Goal: Task Accomplishment & Management: Use online tool/utility

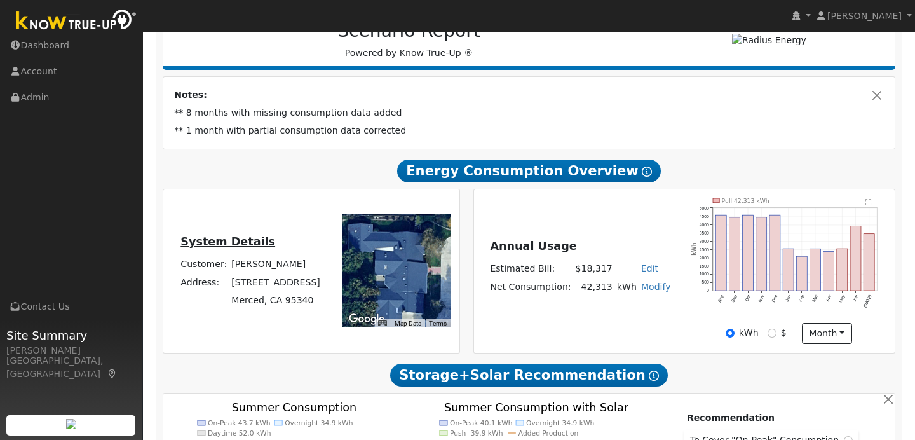
scroll to position [182, 0]
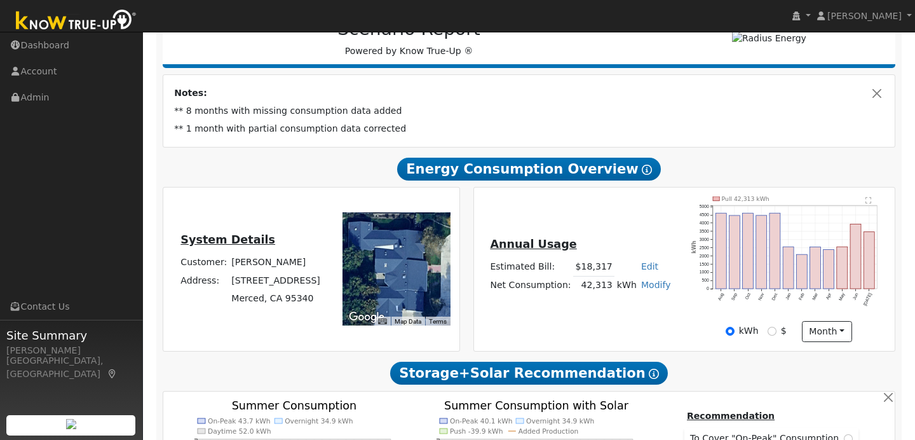
click at [651, 290] on link "Modify" at bounding box center [656, 285] width 30 height 10
click at [647, 243] on h5 "Annual Usage" at bounding box center [580, 244] width 180 height 13
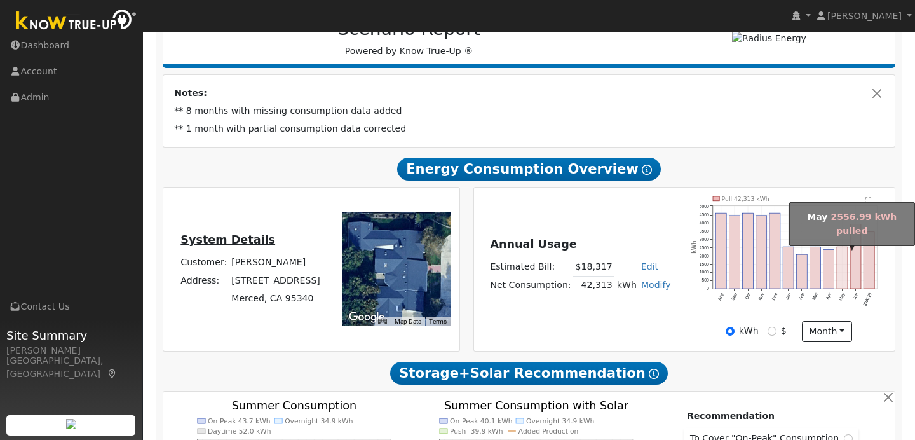
click at [846, 288] on rect "onclick=""" at bounding box center [842, 268] width 11 height 42
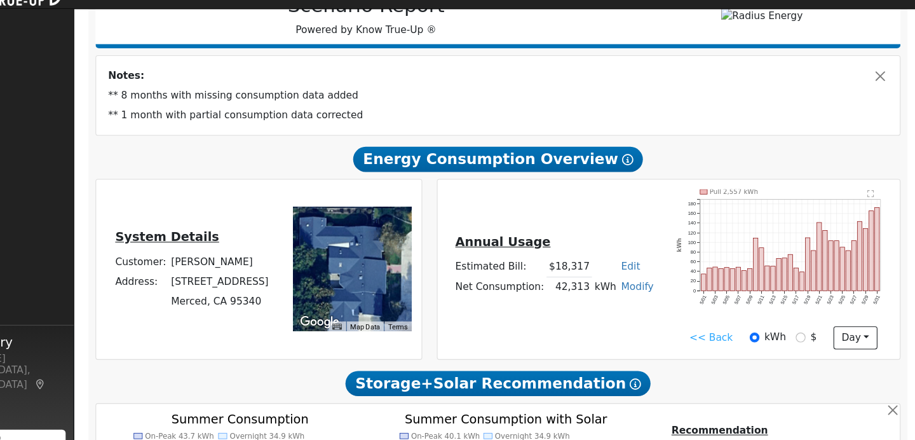
click at [866, 201] on icon "Pull 2,557 kWh 5/01 5/03 5/05 5/07 5/09 5/11 5/13 5/15 5/17 5/19 5/21 5/23 5/25…" at bounding box center [788, 257] width 195 height 123
click at [869, 204] on text "" at bounding box center [868, 200] width 6 height 8
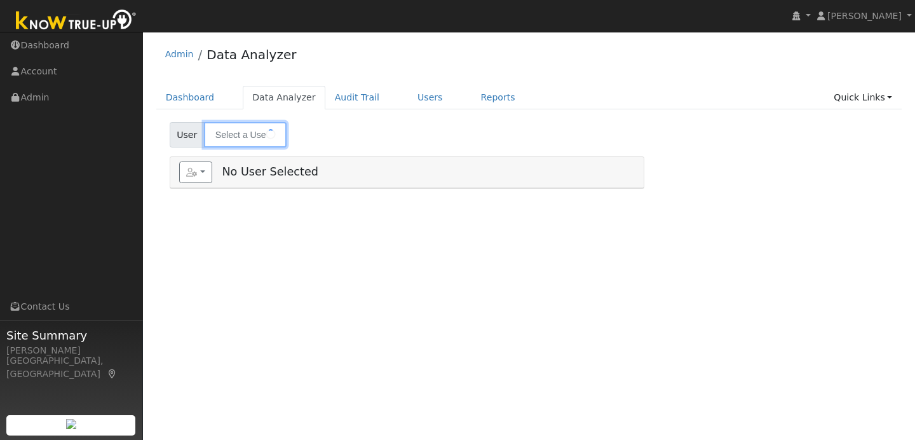
type input "[PERSON_NAME]"
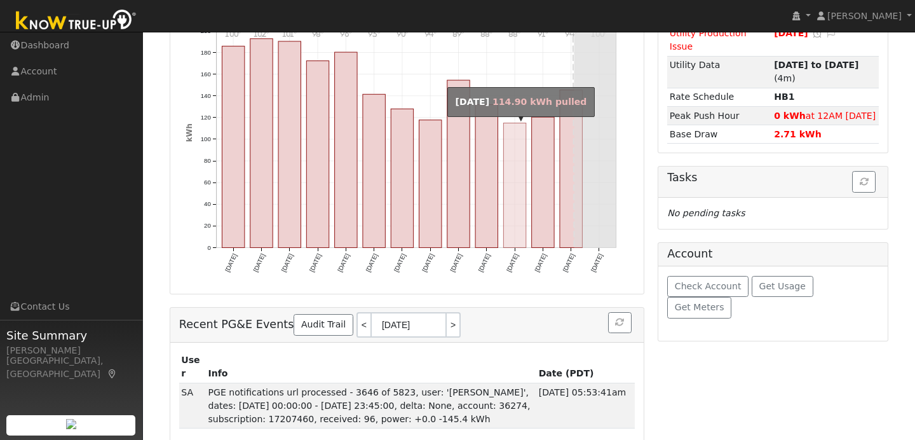
scroll to position [127, 0]
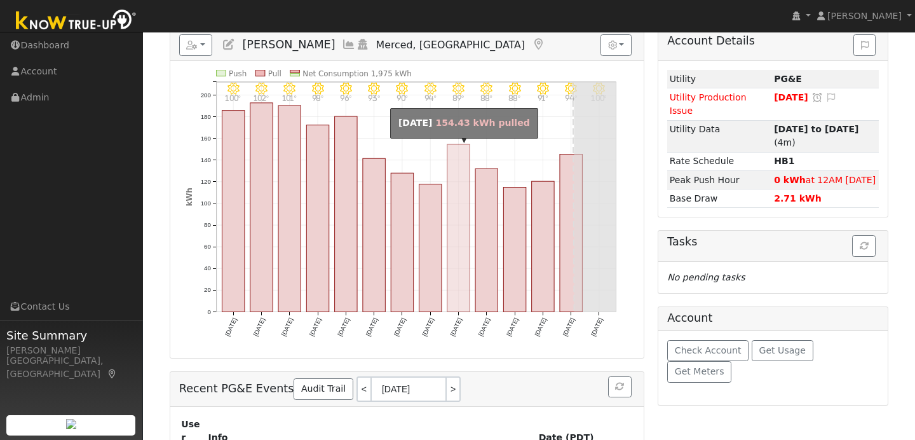
click at [468, 238] on rect "onclick=""" at bounding box center [458, 227] width 22 height 167
type input "08/16/2025"
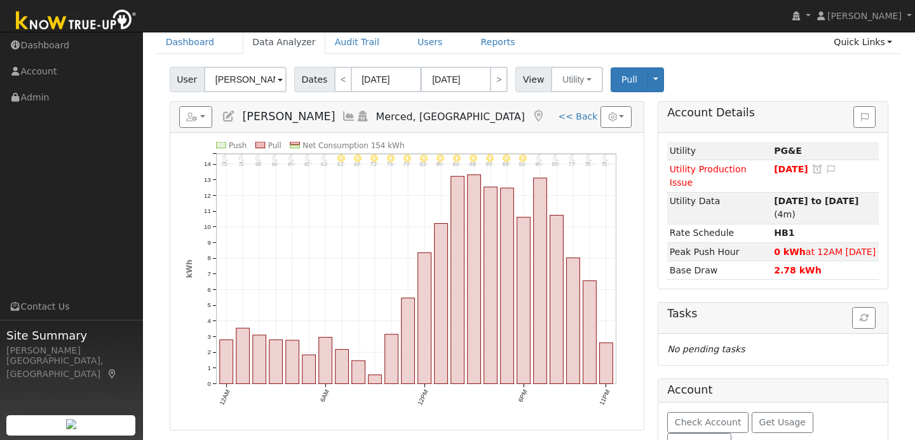
scroll to position [47, 0]
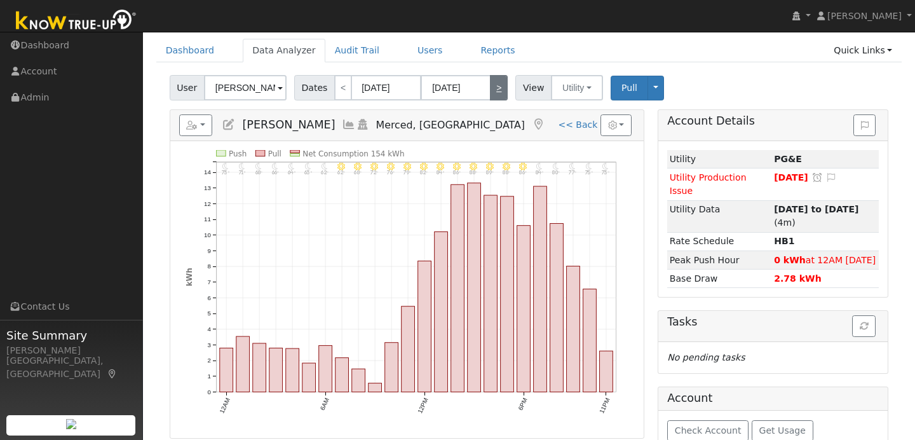
click at [493, 90] on link ">" at bounding box center [499, 87] width 18 height 25
type input "08/17/2025"
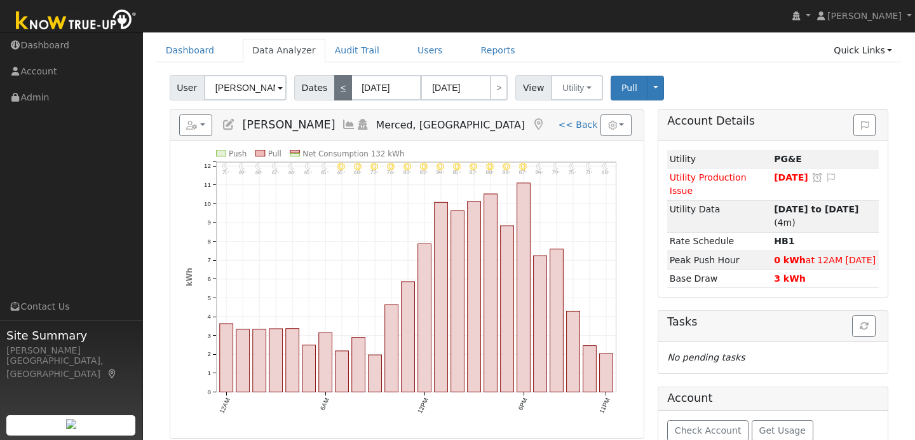
click at [346, 91] on link "<" at bounding box center [343, 87] width 18 height 25
type input "08/16/2025"
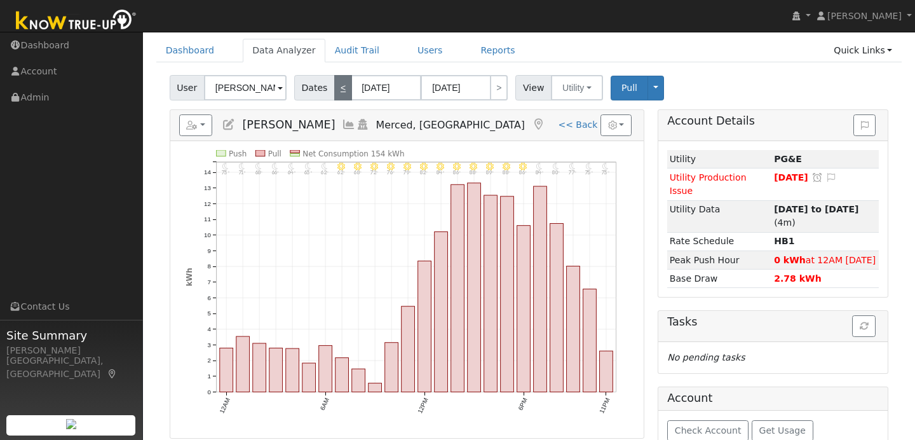
click at [346, 91] on link "<" at bounding box center [343, 87] width 18 height 25
type input "08/15/2025"
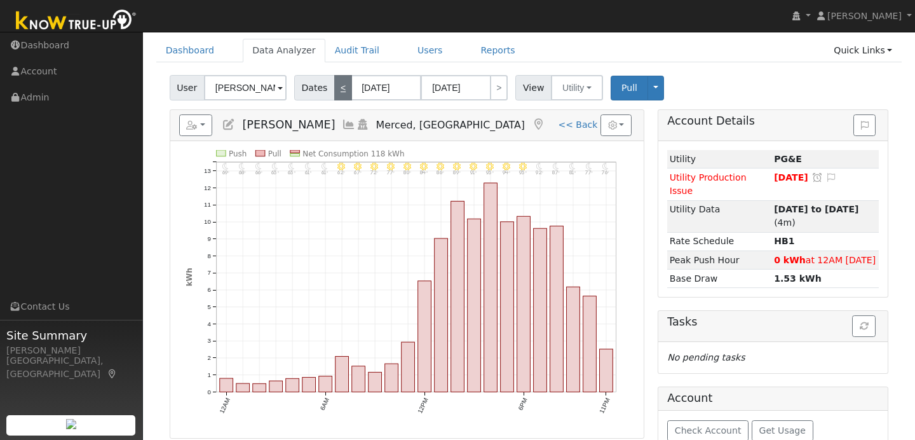
click at [346, 91] on link "<" at bounding box center [343, 87] width 18 height 25
type input "08/14/2025"
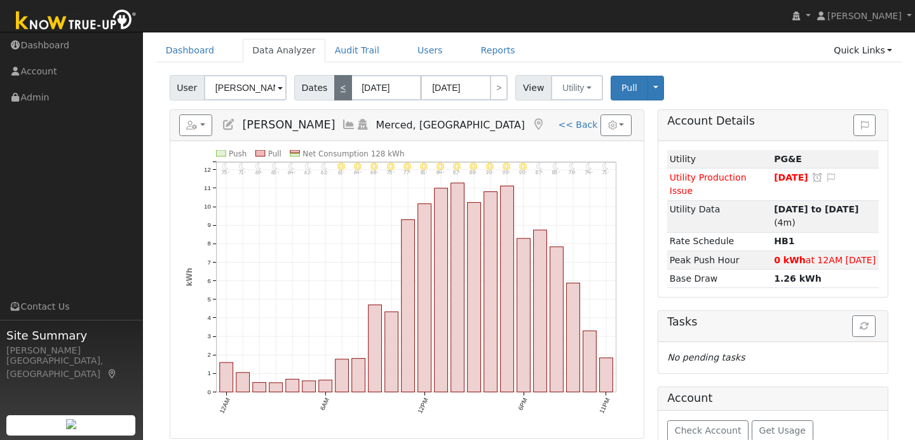
click at [340, 93] on link "<" at bounding box center [343, 87] width 18 height 25
type input "08/13/2025"
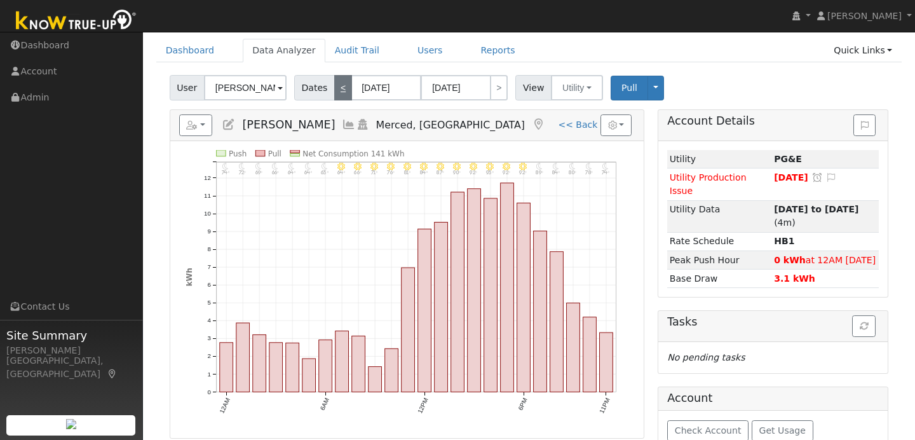
click at [340, 93] on link "<" at bounding box center [343, 87] width 18 height 25
type input "08/12/2025"
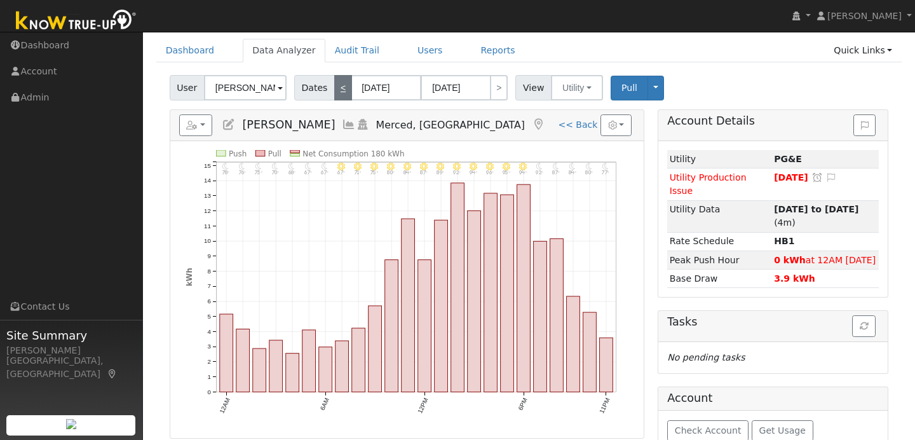
click at [340, 93] on link "<" at bounding box center [343, 87] width 18 height 25
type input "08/11/2025"
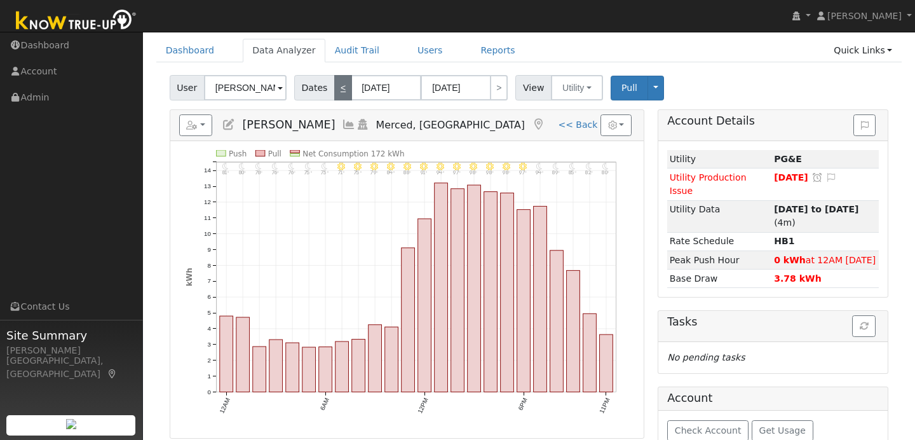
click at [340, 93] on link "<" at bounding box center [343, 87] width 18 height 25
type input "08/10/2025"
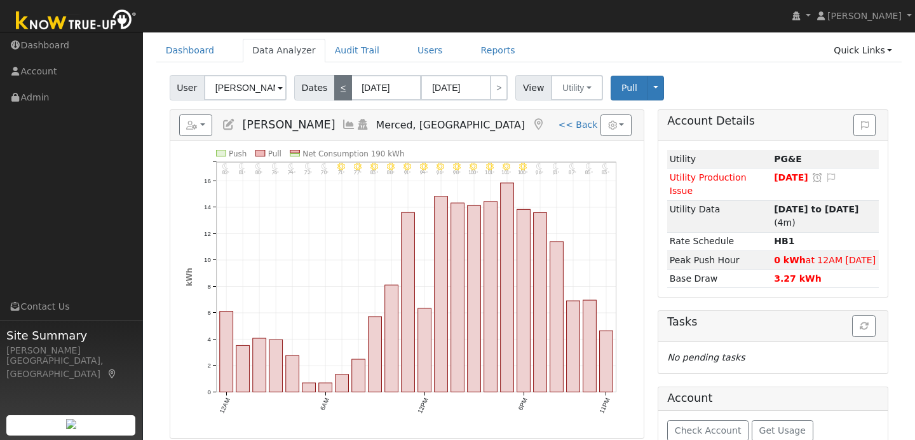
click at [340, 93] on link "<" at bounding box center [343, 87] width 18 height 25
type input "08/09/2025"
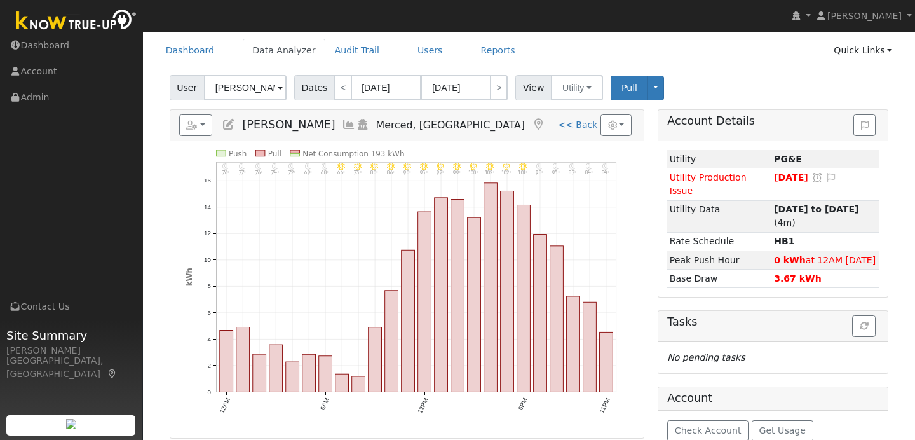
click at [330, 101] on div "User Stanley Gromala Account Default Account Default Account 2635 Piedmont Dr, …" at bounding box center [529, 331] width 746 height 520
click at [341, 94] on link "<" at bounding box center [343, 87] width 18 height 25
type input "08/08/2025"
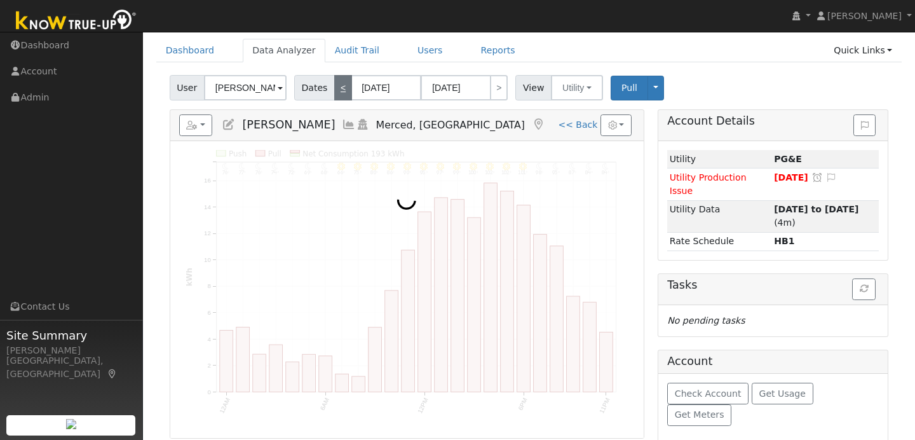
click at [341, 94] on link "<" at bounding box center [343, 87] width 18 height 25
type input "08/07/2025"
click at [341, 94] on link "<" at bounding box center [343, 87] width 18 height 25
type input "08/06/2025"
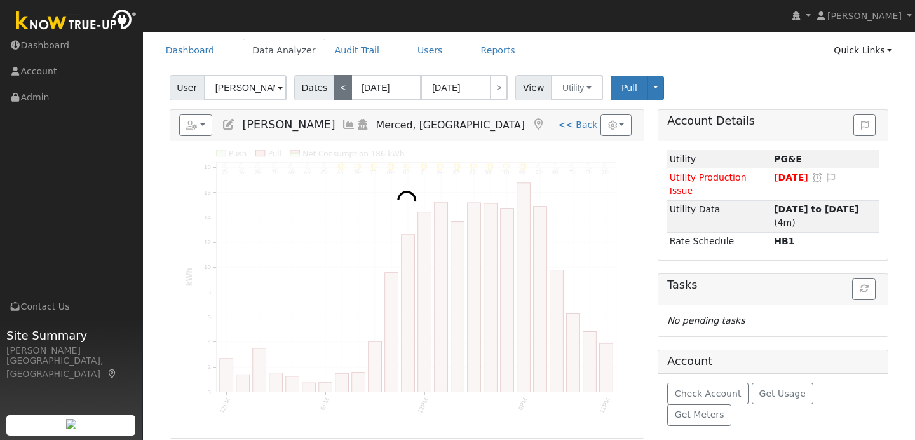
type input "08/06/2025"
click at [341, 94] on link "<" at bounding box center [343, 87] width 18 height 25
type input "08/05/2025"
click at [341, 94] on link "<" at bounding box center [343, 87] width 18 height 25
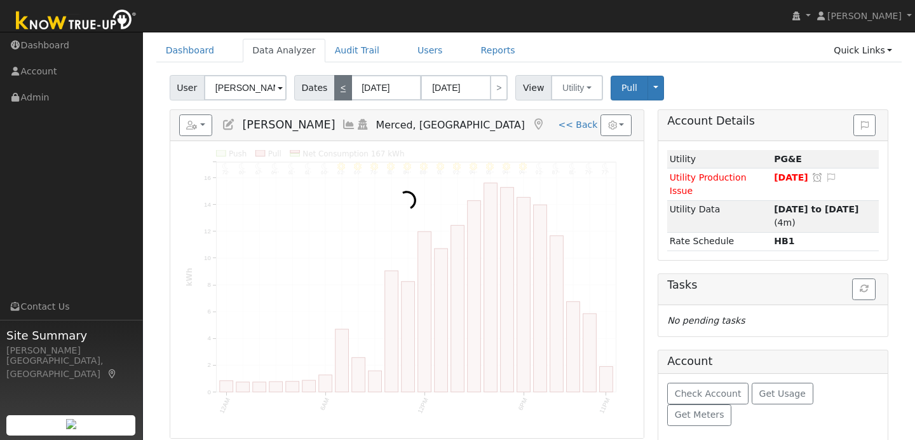
type input "08/04/2025"
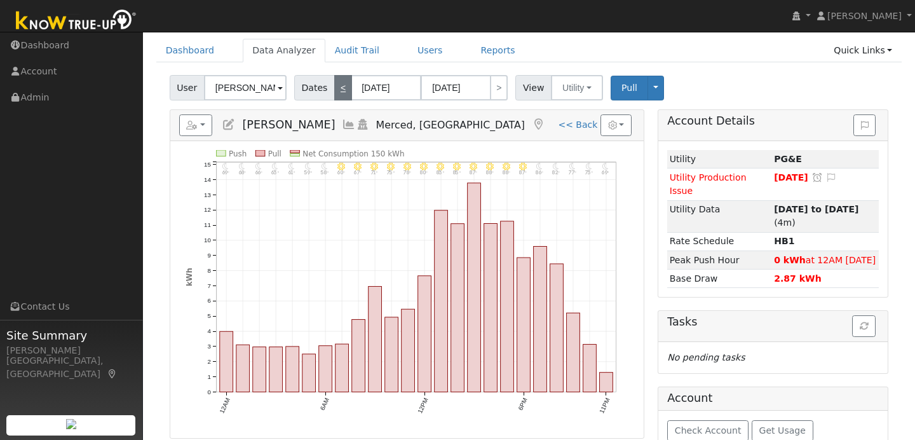
click at [341, 94] on link "<" at bounding box center [343, 87] width 18 height 25
type input "08/03/2025"
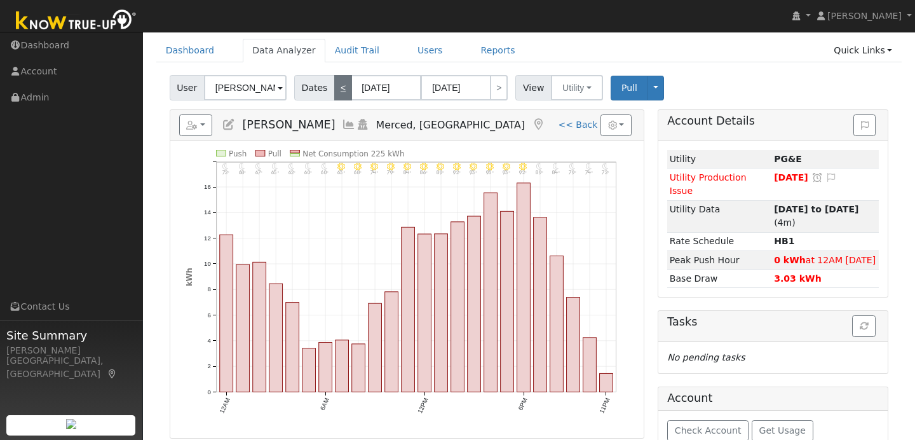
click at [341, 94] on link "<" at bounding box center [343, 87] width 18 height 25
type input "08/02/2025"
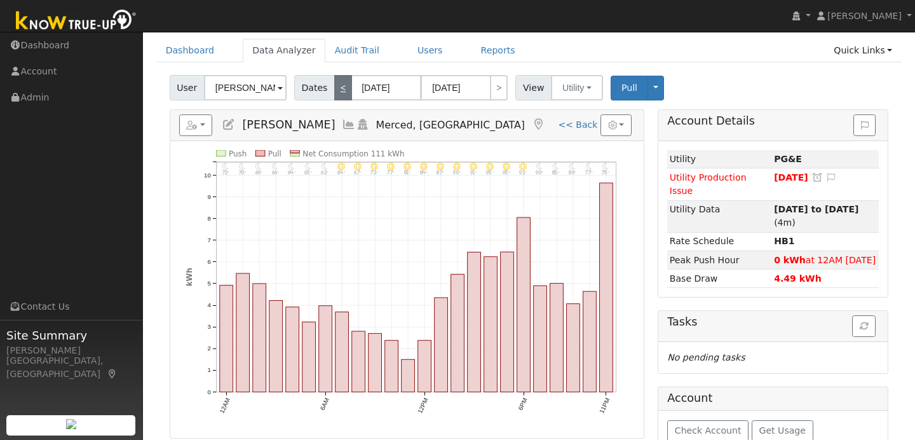
click at [341, 94] on link "<" at bounding box center [343, 87] width 18 height 25
type input "08/01/2025"
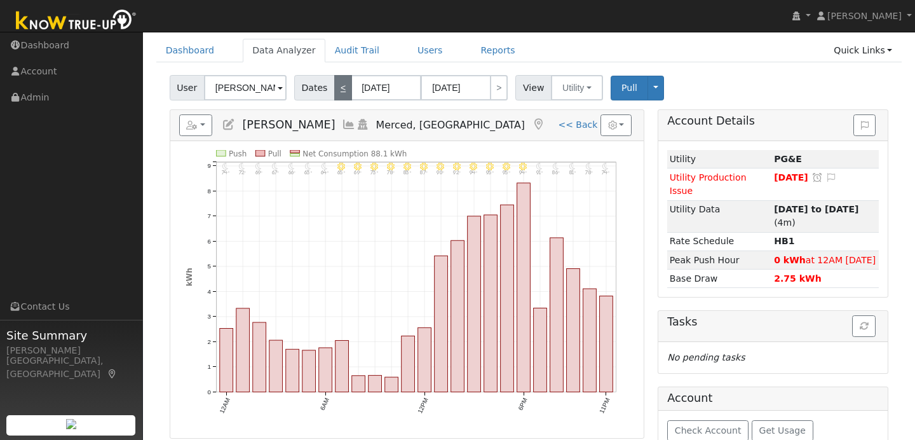
click at [341, 94] on link "<" at bounding box center [343, 87] width 18 height 25
type input "07/31/2025"
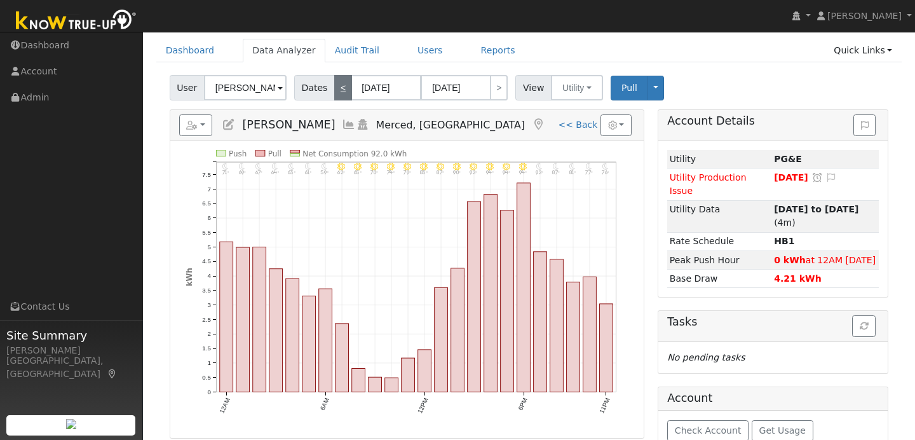
click at [341, 94] on link "<" at bounding box center [343, 87] width 18 height 25
type input "07/30/2025"
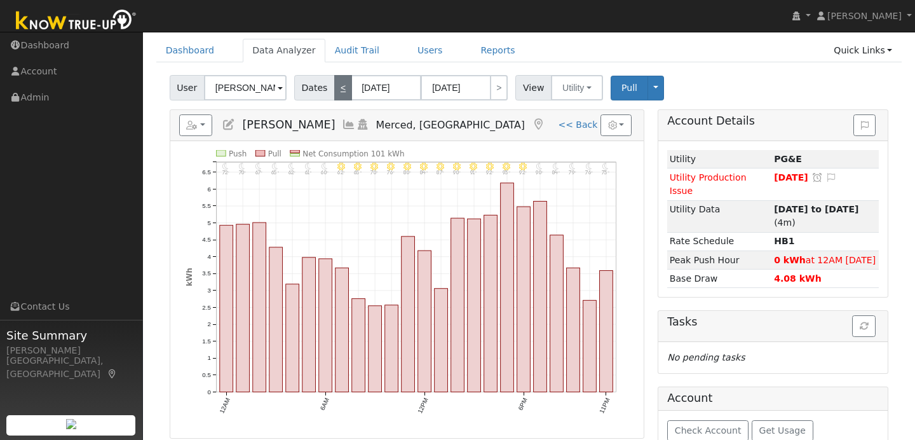
click at [341, 94] on link "<" at bounding box center [343, 87] width 18 height 25
type input "07/29/2025"
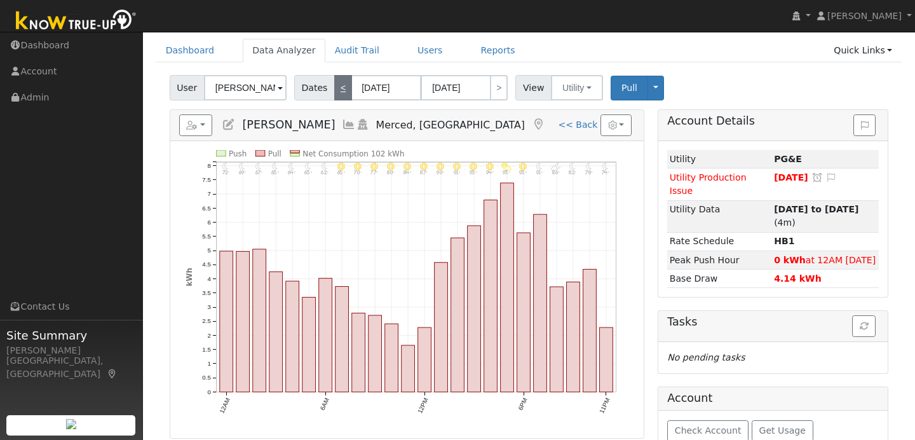
click at [341, 94] on link "<" at bounding box center [343, 87] width 18 height 25
type input "07/28/2025"
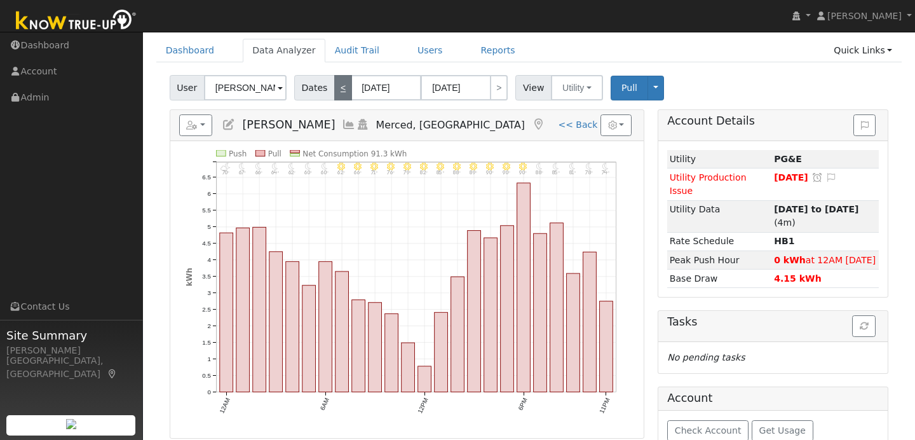
click at [341, 94] on link "<" at bounding box center [343, 87] width 18 height 25
type input "07/27/2025"
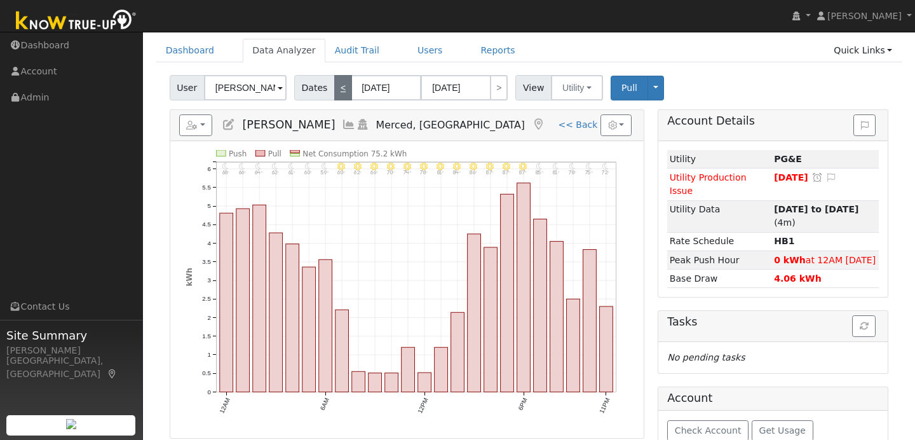
click at [341, 94] on link "<" at bounding box center [343, 87] width 18 height 25
type input "07/26/2025"
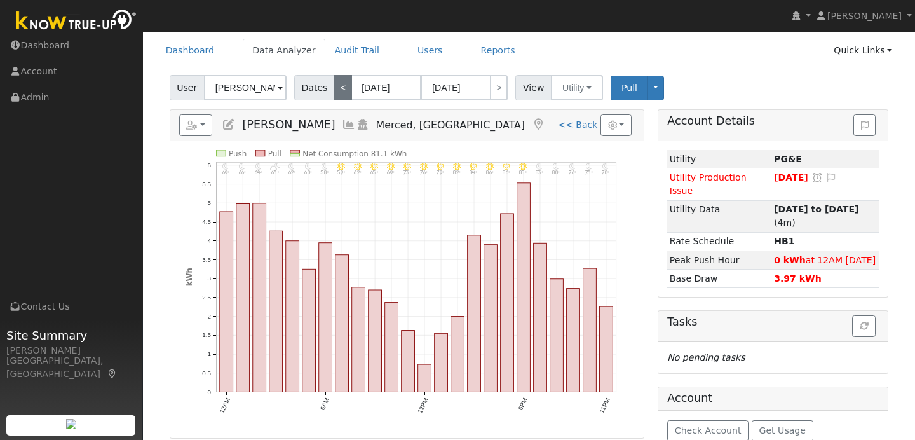
click at [341, 94] on link "<" at bounding box center [343, 87] width 18 height 25
type input "07/25/2025"
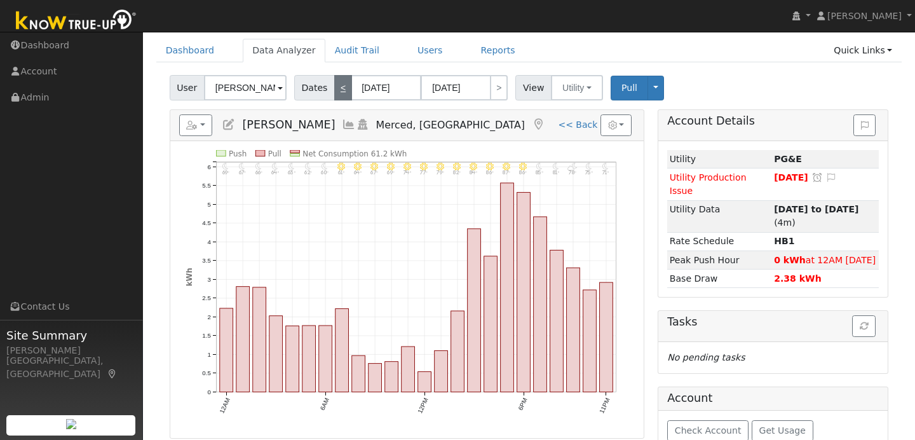
click at [341, 94] on link "<" at bounding box center [343, 87] width 18 height 25
type input "07/24/2025"
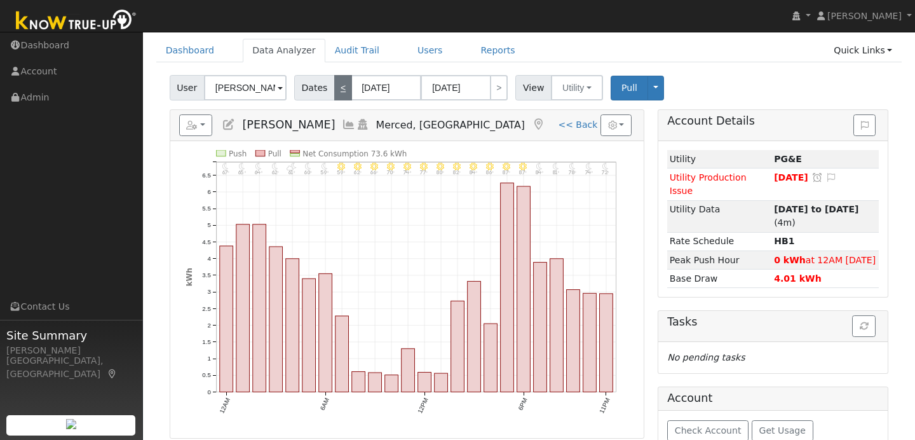
click at [341, 94] on link "<" at bounding box center [343, 87] width 18 height 25
type input "07/23/2025"
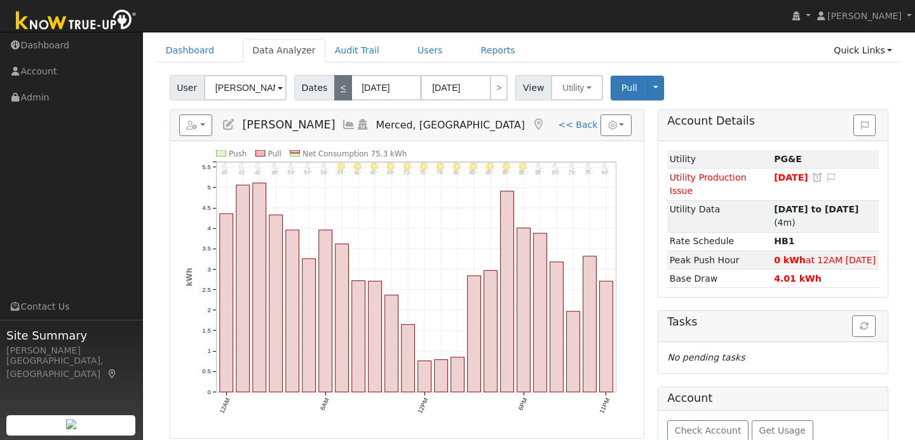
click at [341, 94] on link "<" at bounding box center [343, 87] width 18 height 25
type input "07/22/2025"
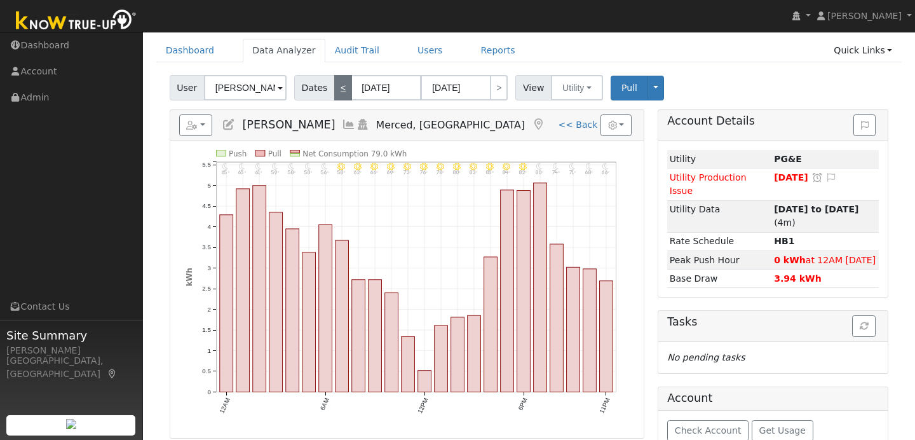
click at [341, 94] on link "<" at bounding box center [343, 87] width 18 height 25
type input "07/21/2025"
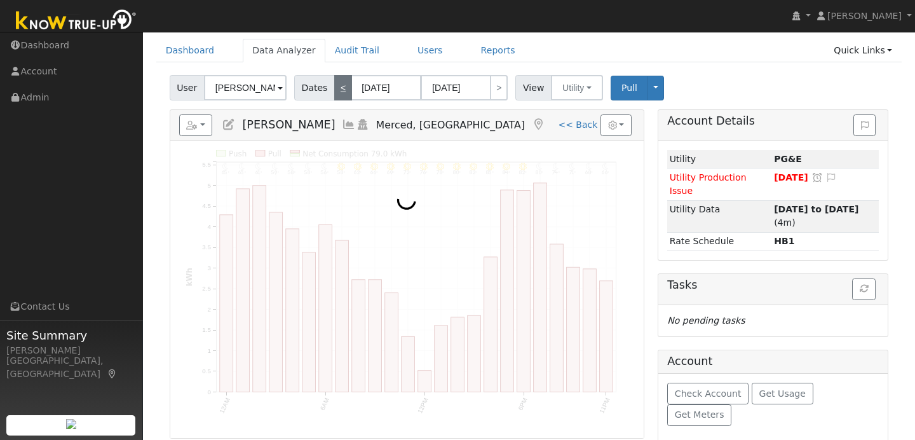
click at [341, 94] on link "<" at bounding box center [343, 87] width 18 height 25
type input "07/20/2025"
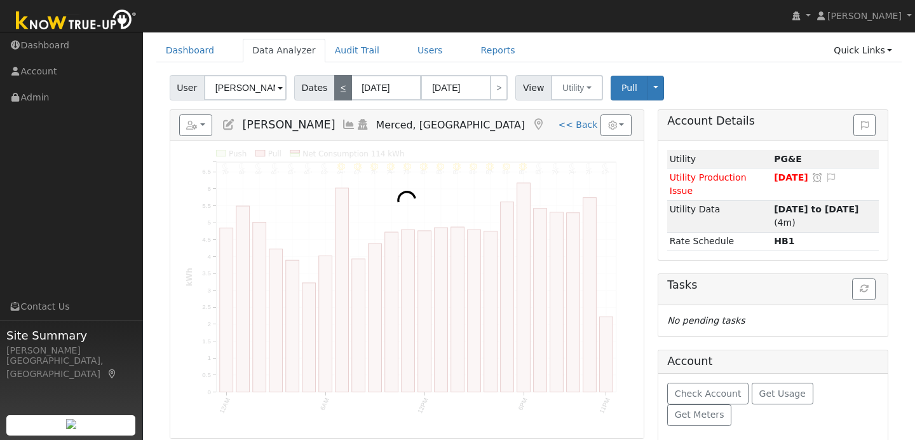
click at [341, 94] on link "<" at bounding box center [343, 87] width 18 height 25
type input "07/19/2025"
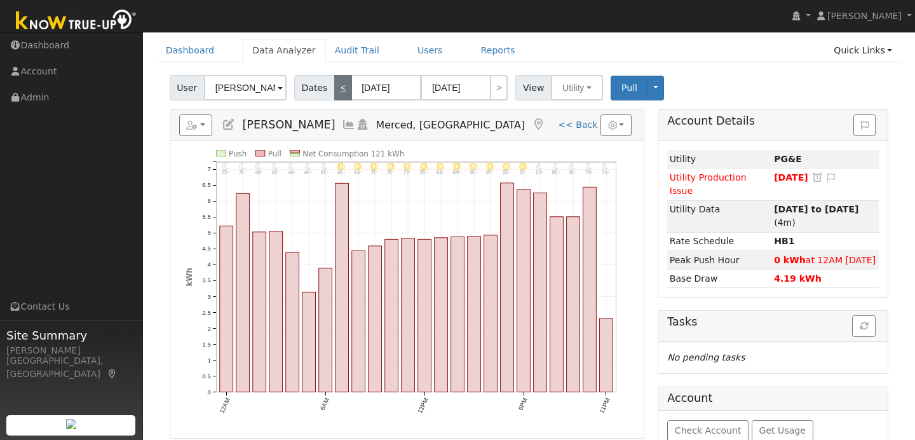
click at [341, 94] on link "<" at bounding box center [343, 87] width 18 height 25
type input "07/18/2025"
click at [341, 94] on link "<" at bounding box center [343, 87] width 18 height 25
type input "07/17/2025"
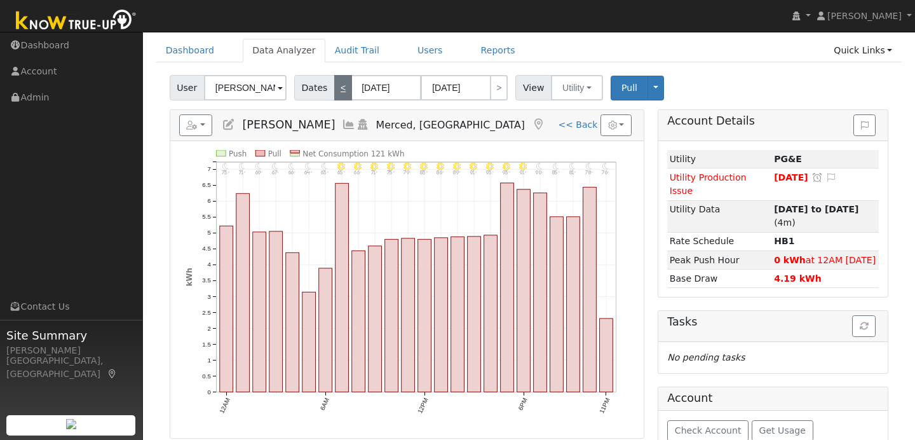
type input "07/17/2025"
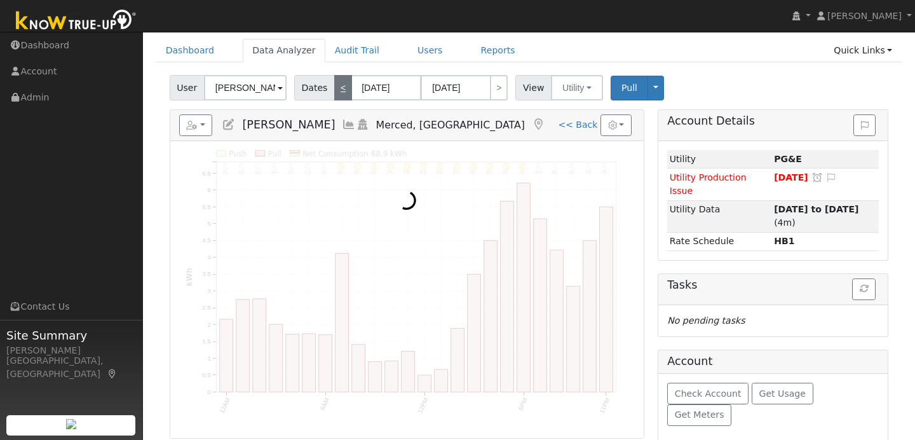
click at [341, 94] on link "<" at bounding box center [343, 87] width 18 height 25
type input "07/16/2025"
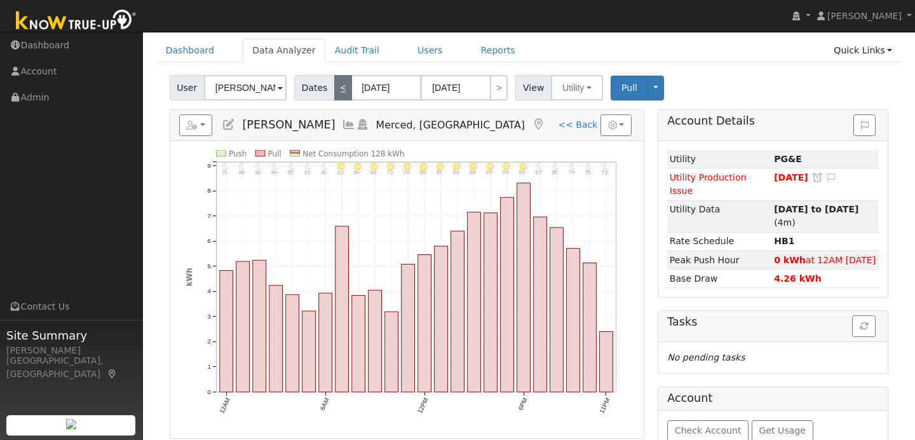
click at [341, 94] on link "<" at bounding box center [343, 87] width 18 height 25
type input "07/15/2025"
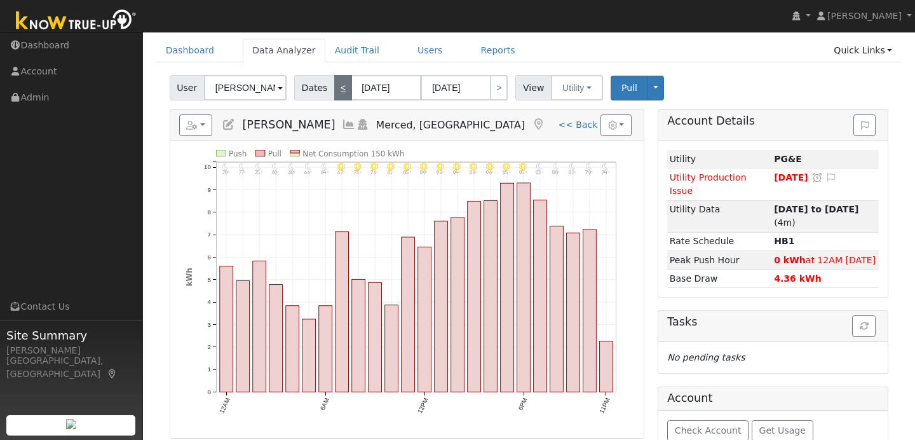
click at [341, 94] on link "<" at bounding box center [343, 87] width 18 height 25
type input "07/14/2025"
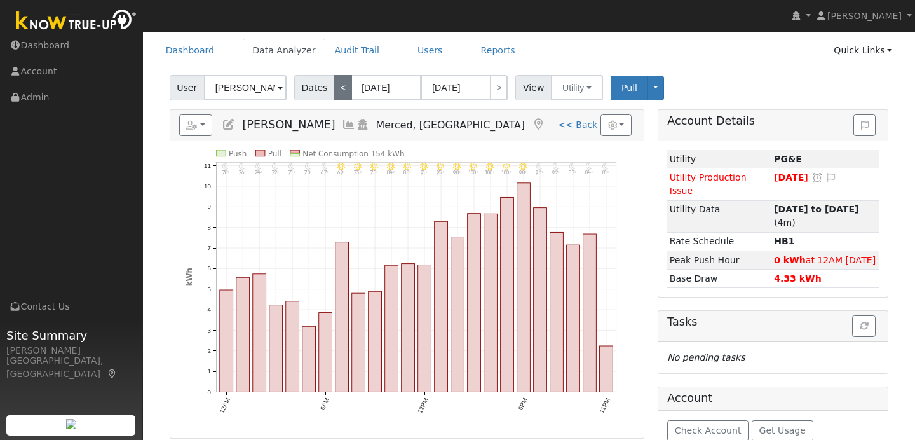
click at [341, 94] on link "<" at bounding box center [343, 87] width 18 height 25
type input "07/13/2025"
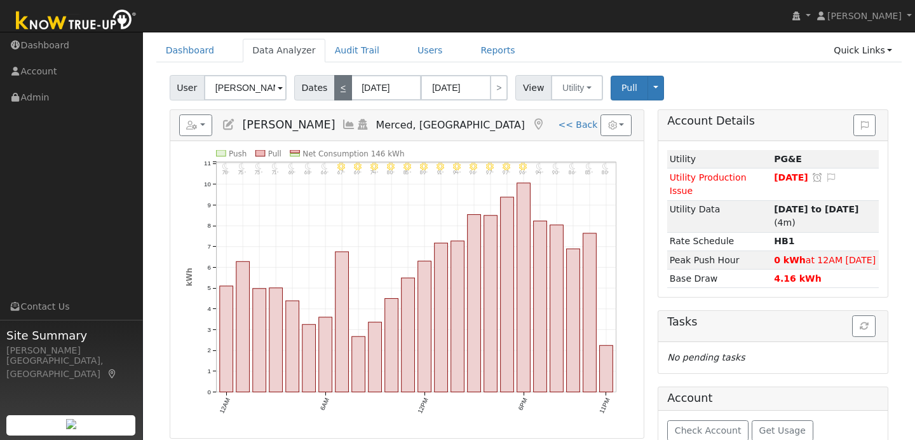
click at [341, 94] on link "<" at bounding box center [343, 87] width 18 height 25
type input "07/12/2025"
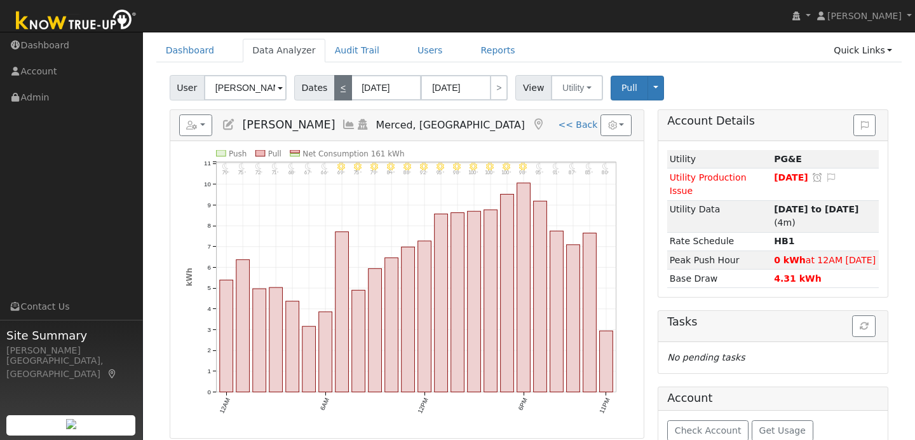
click at [341, 94] on link "<" at bounding box center [343, 87] width 18 height 25
type input "07/11/2025"
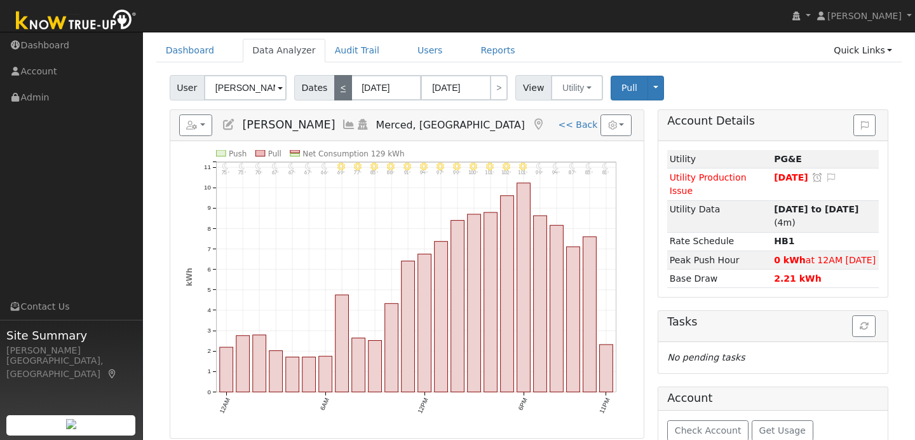
click at [343, 92] on link "<" at bounding box center [343, 87] width 18 height 25
type input "07/10/2025"
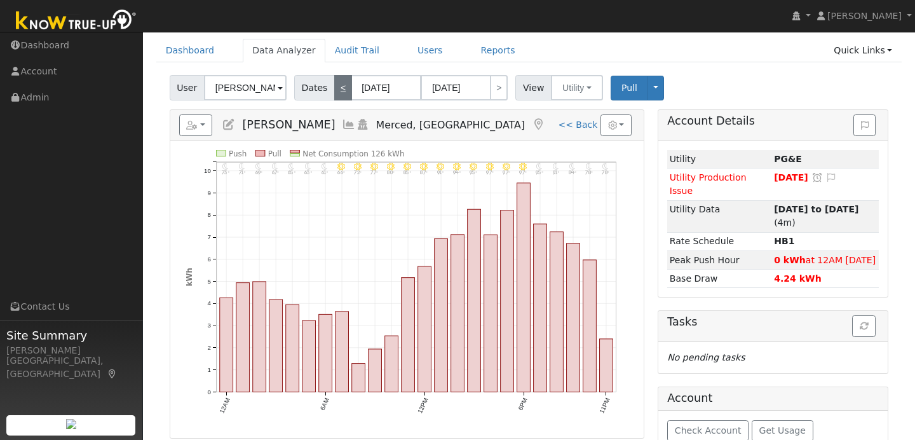
click at [338, 89] on link "<" at bounding box center [343, 87] width 18 height 25
type input "07/09/2025"
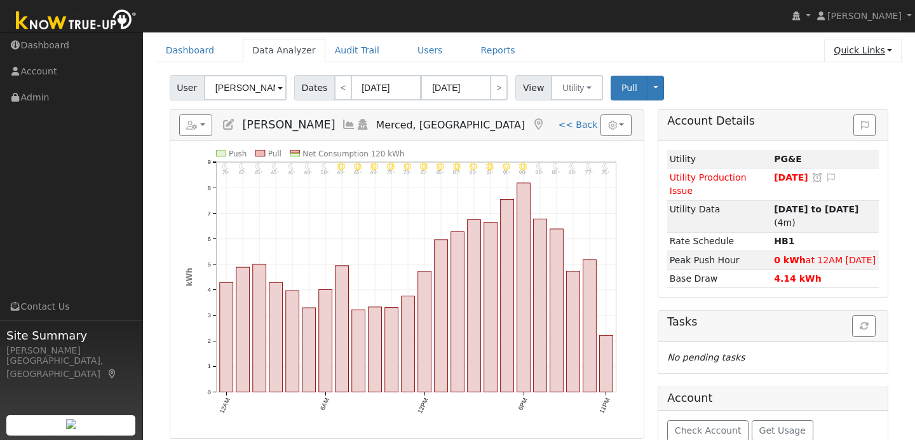
click at [872, 54] on link "Quick Links" at bounding box center [863, 51] width 78 height 24
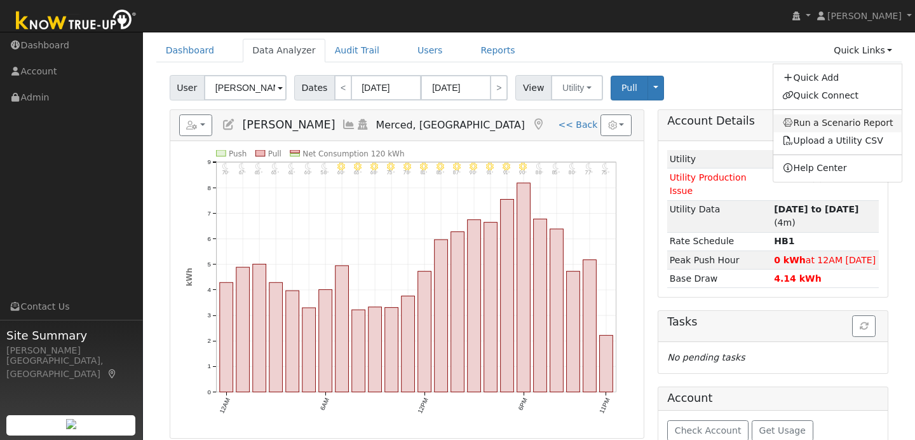
click at [846, 123] on link "Run a Scenario Report" at bounding box center [837, 123] width 129 height 18
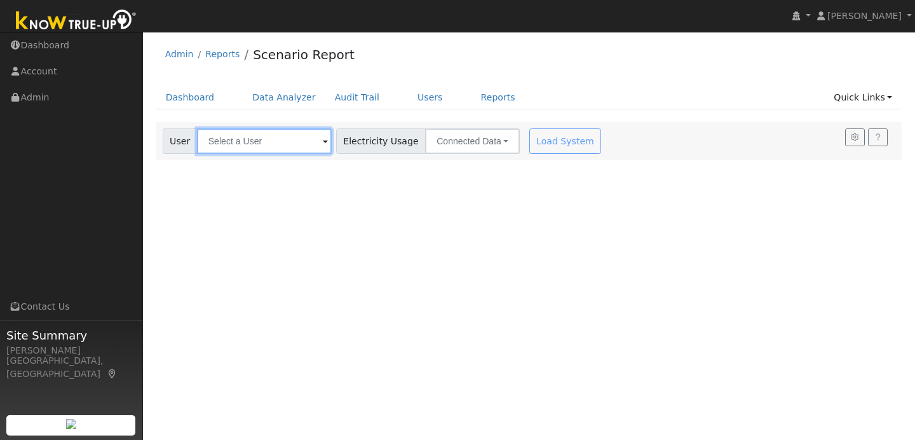
click at [297, 149] on input "text" at bounding box center [264, 140] width 135 height 25
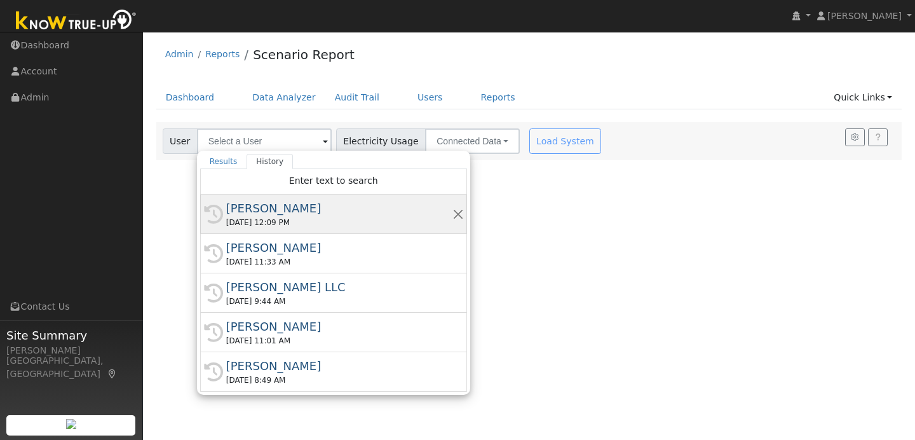
click at [292, 203] on div "[PERSON_NAME]" at bounding box center [339, 208] width 226 height 17
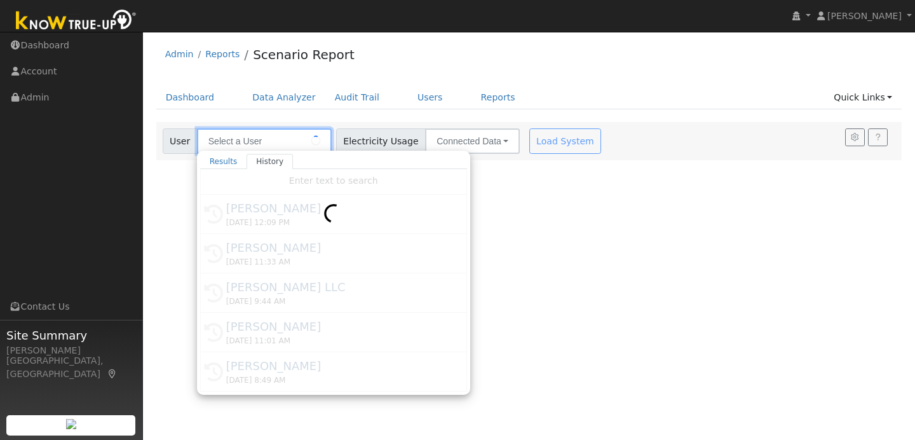
type input "[PERSON_NAME]"
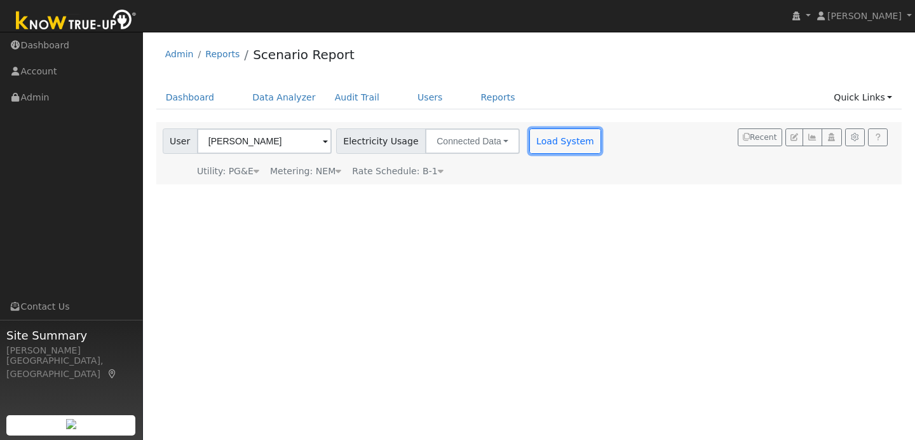
click at [552, 139] on button "Load System" at bounding box center [565, 140] width 72 height 25
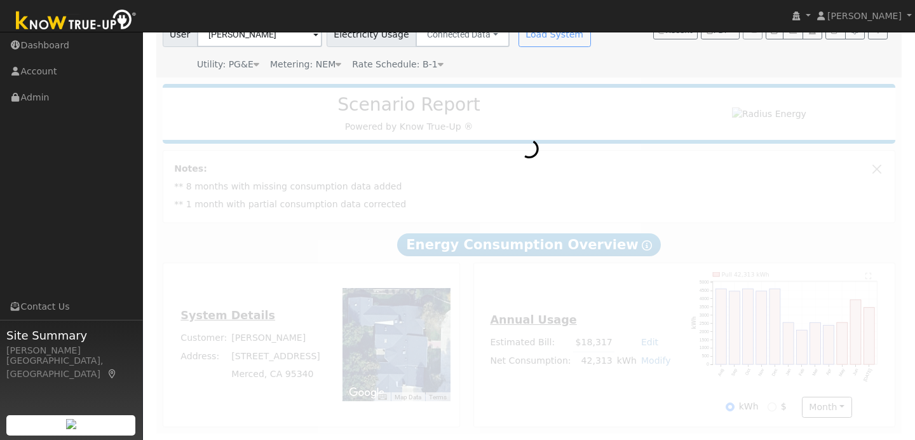
scroll to position [114, 0]
